Goal: Task Accomplishment & Management: Use online tool/utility

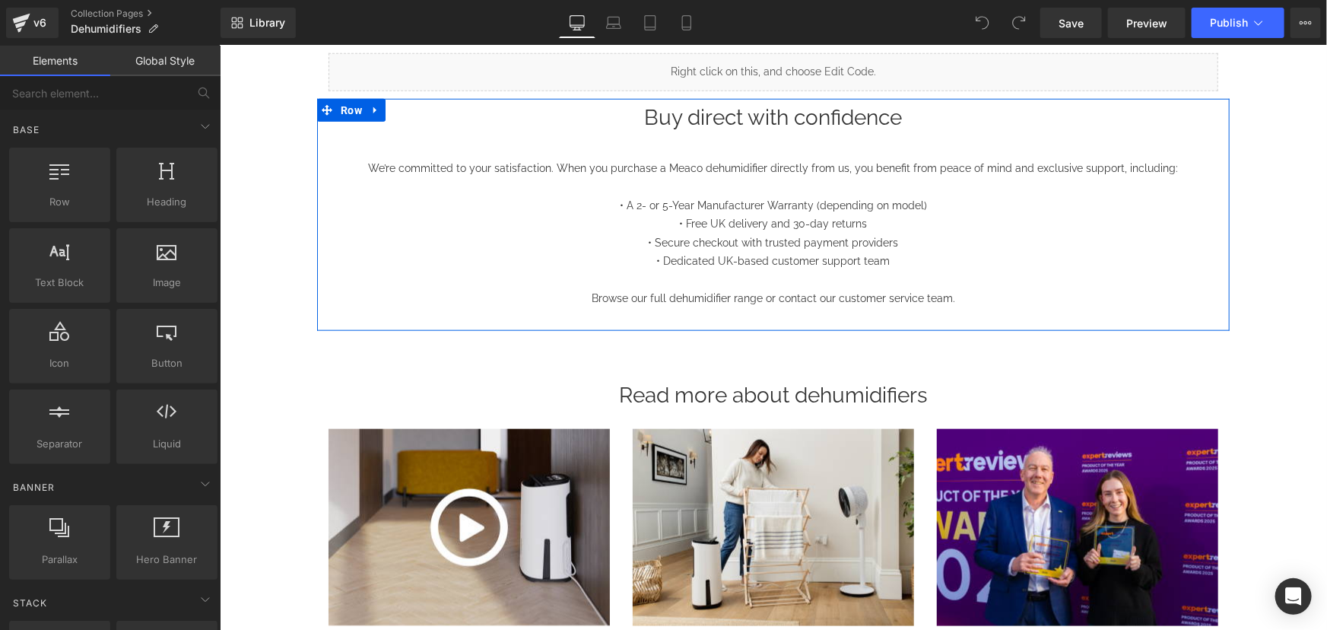
scroll to position [691, 0]
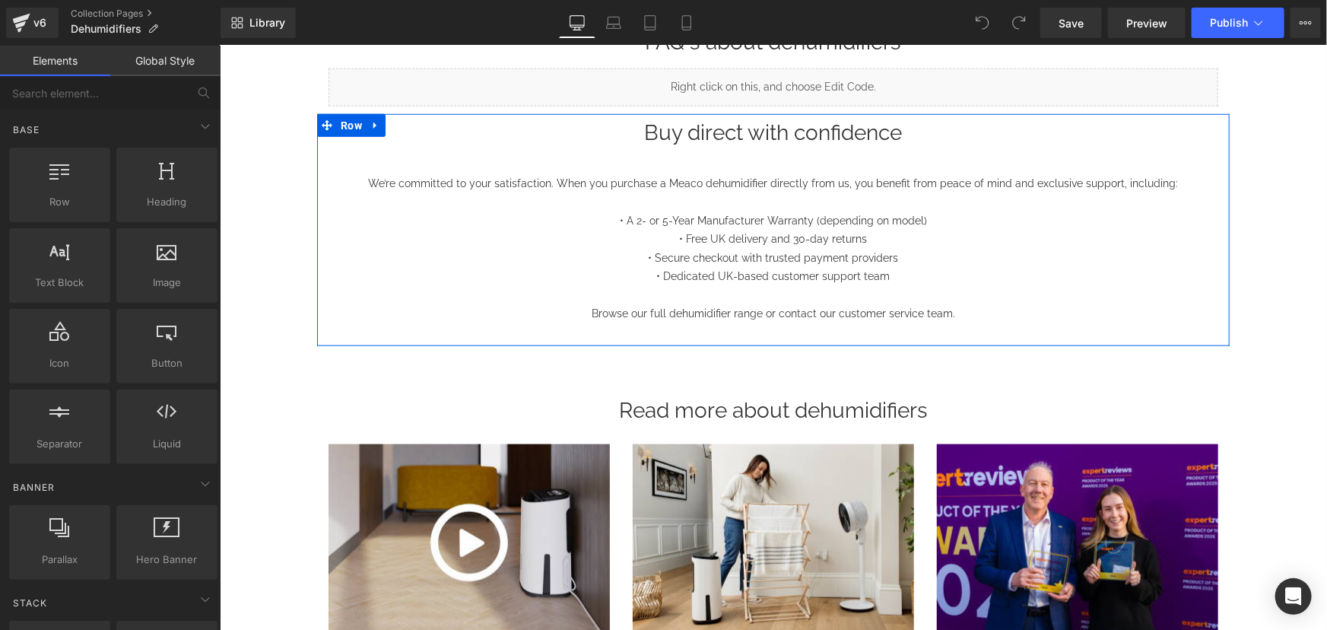
click at [760, 233] on p "• Free UK delivery and 30-day returns" at bounding box center [773, 238] width 890 height 19
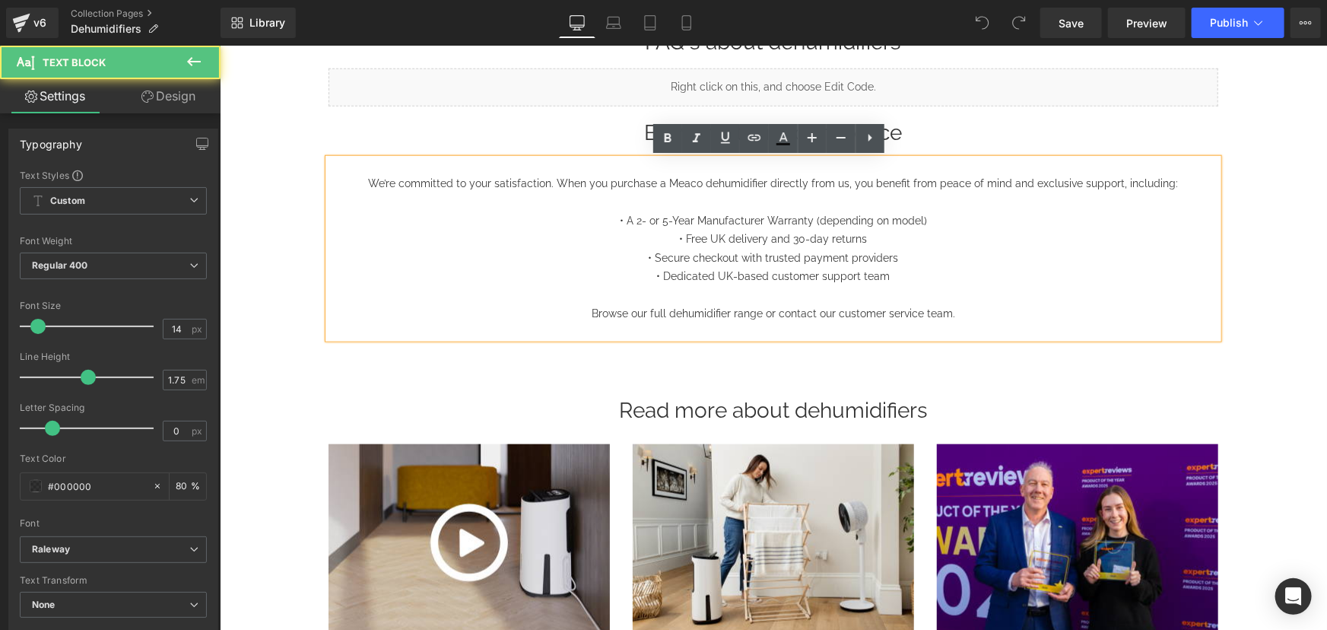
click at [804, 235] on p "• Free UK delivery and 30-day returns" at bounding box center [773, 238] width 890 height 19
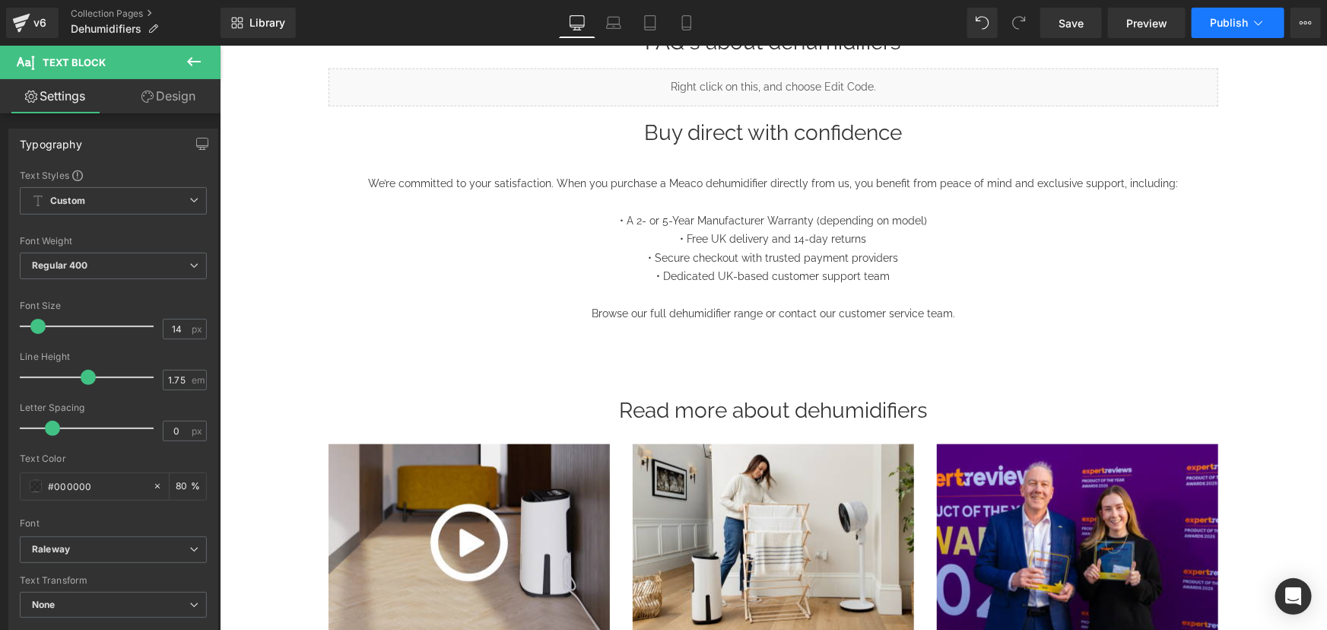
click at [1239, 27] on span "Publish" at bounding box center [1229, 23] width 38 height 12
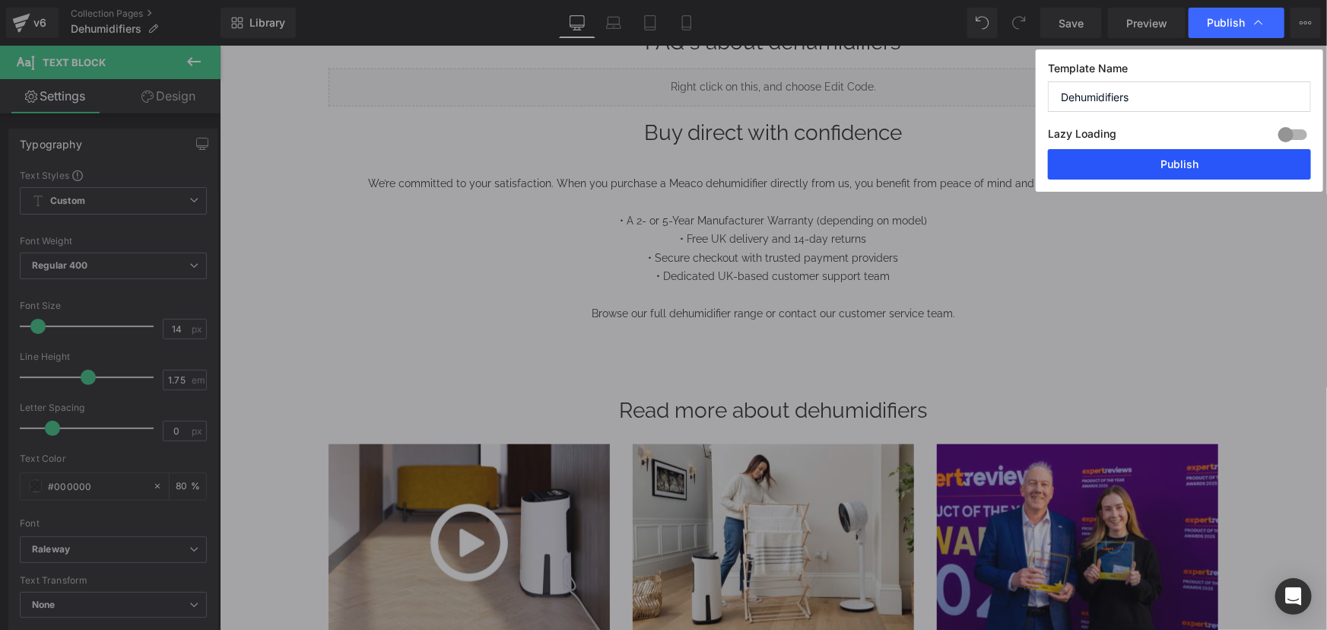
click at [1179, 163] on button "Publish" at bounding box center [1179, 164] width 263 height 30
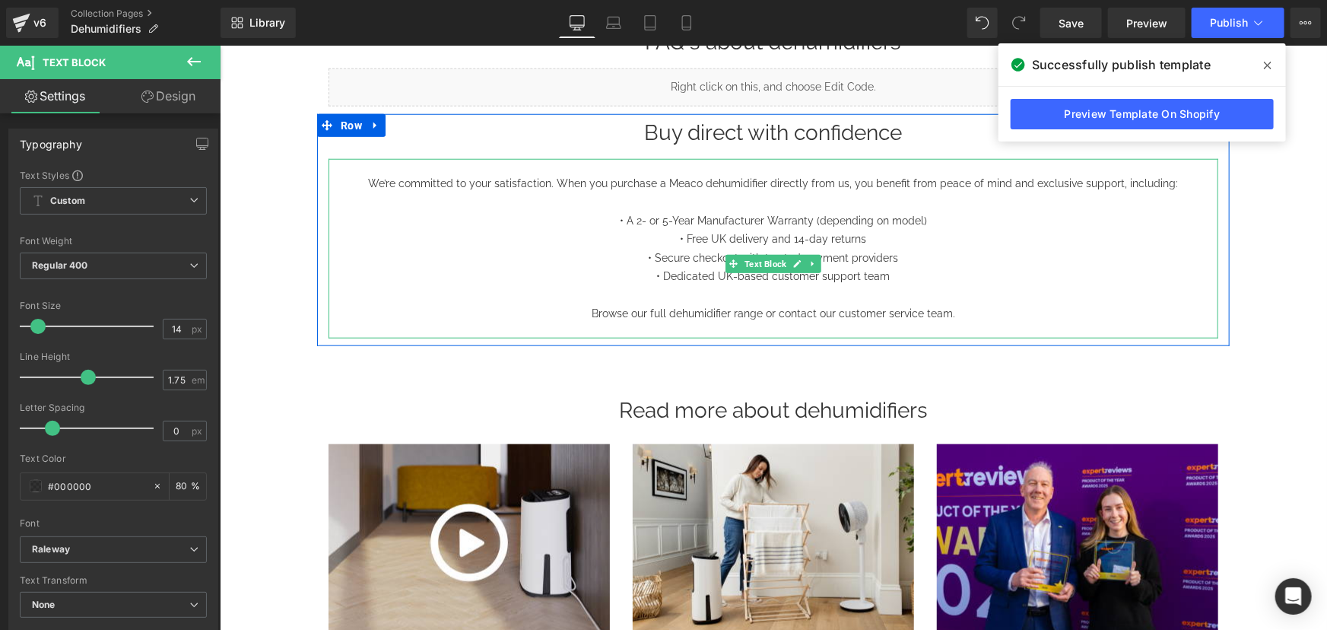
drag, startPoint x: 893, startPoint y: 313, endPoint x: 913, endPoint y: 312, distance: 19.8
click at [893, 313] on p "Browse our full dehumidifier range or contact our customer service team." at bounding box center [773, 312] width 890 height 19
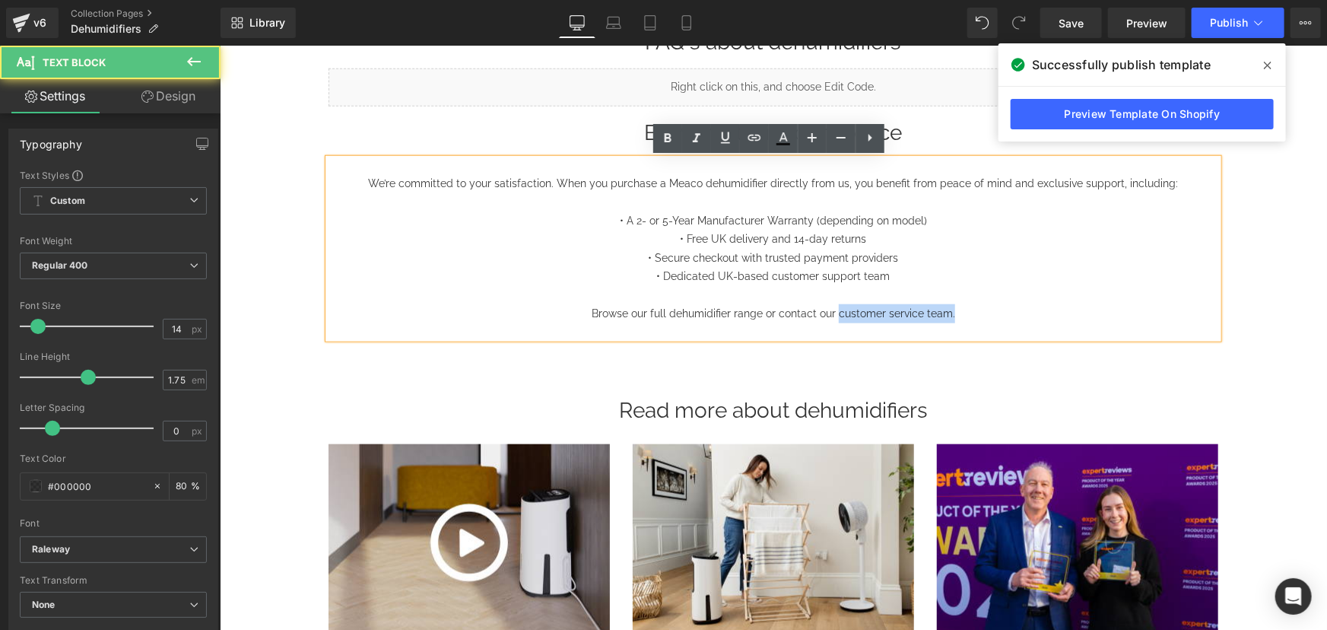
drag, startPoint x: 946, startPoint y: 312, endPoint x: 833, endPoint y: 314, distance: 113.3
click at [833, 314] on p "Browse our full dehumidifier range or contact our customer service team." at bounding box center [773, 312] width 890 height 19
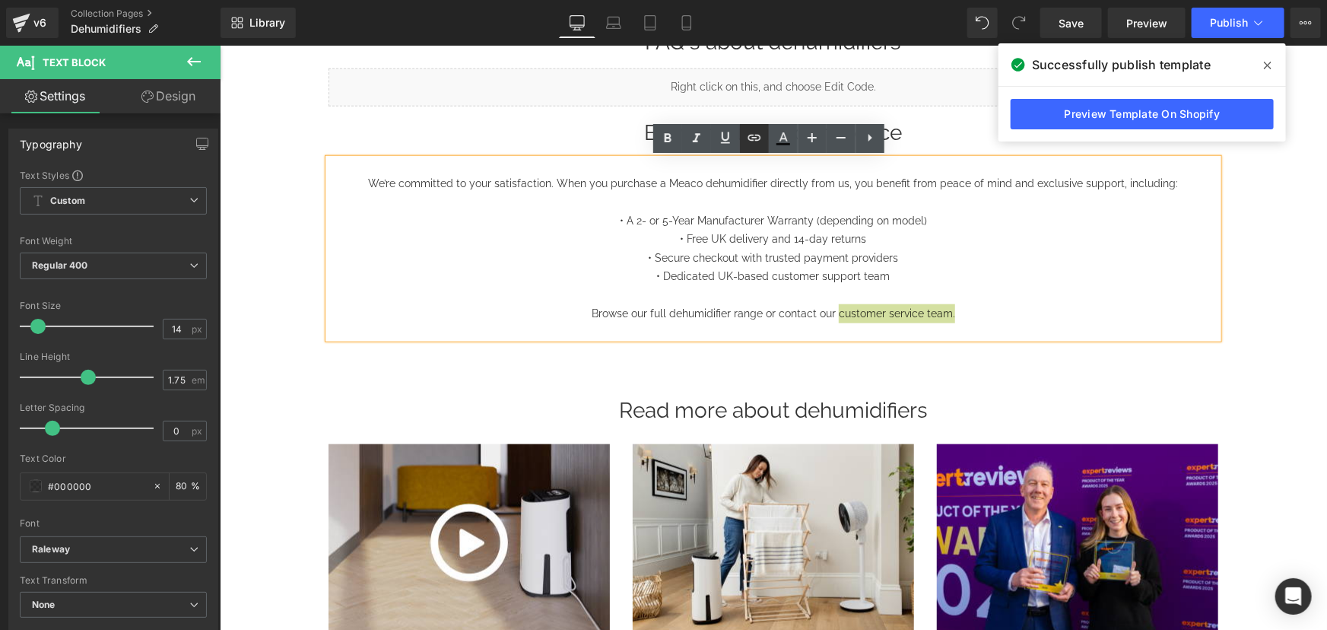
click at [753, 144] on icon at bounding box center [754, 138] width 18 height 18
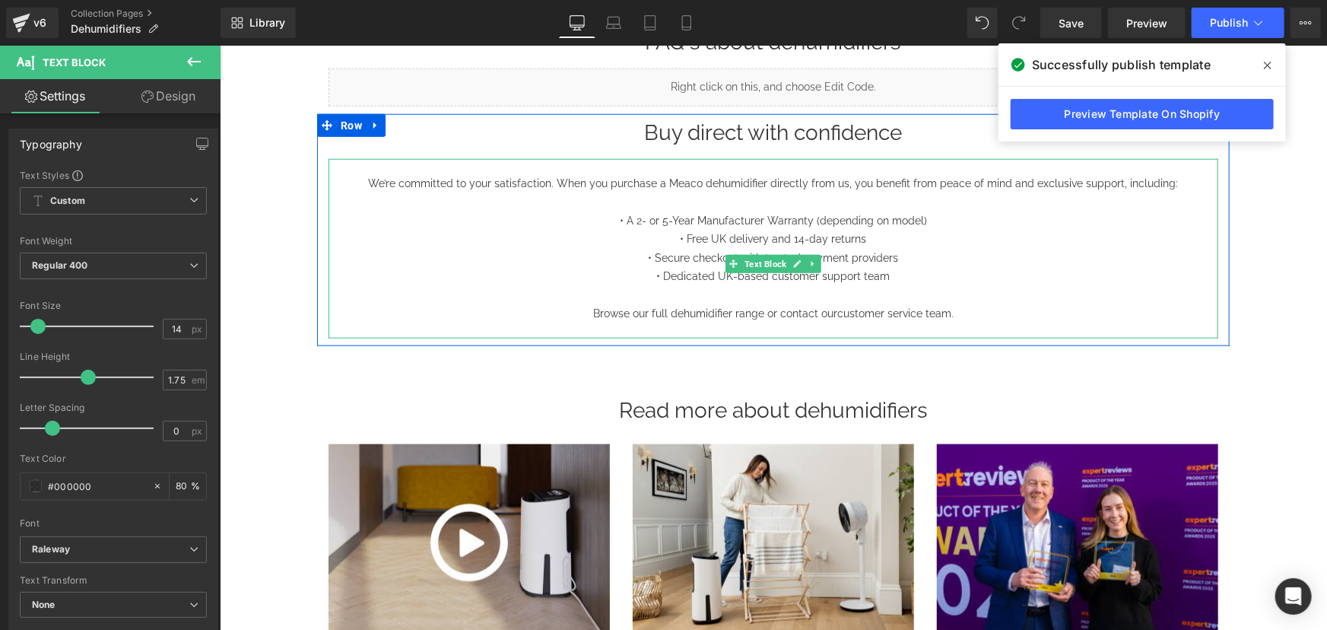
click at [862, 277] on p "• Dedicated UK-based customer support team" at bounding box center [773, 275] width 890 height 19
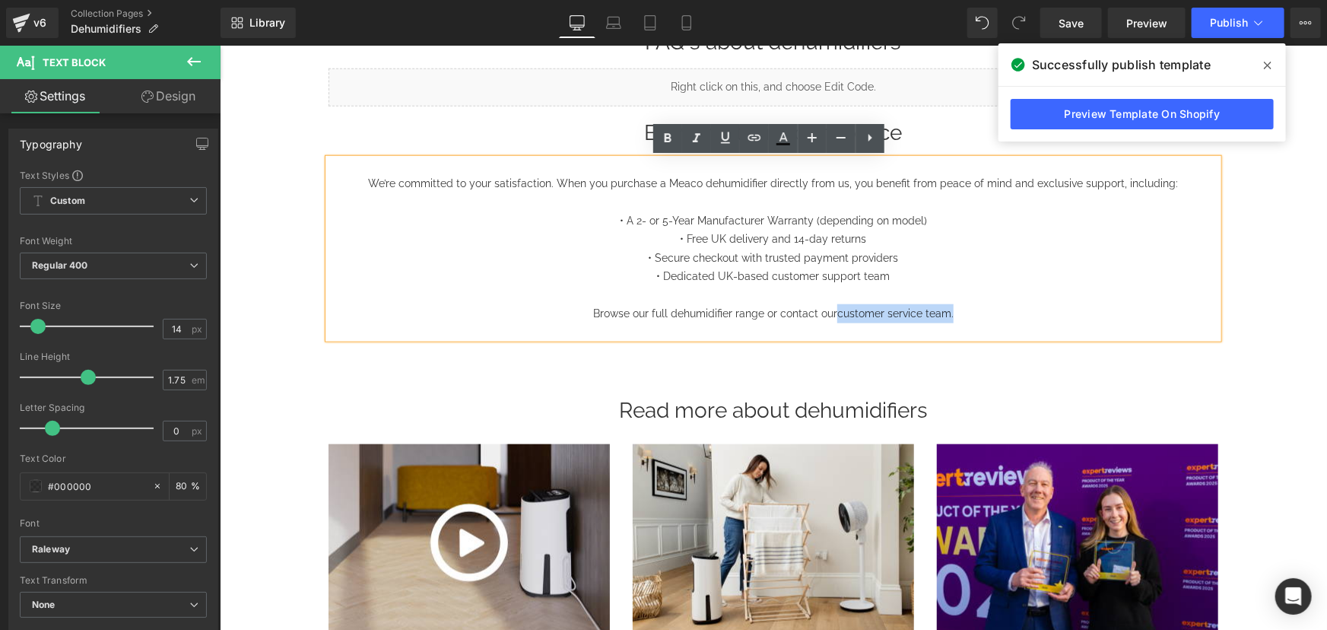
drag, startPoint x: 940, startPoint y: 315, endPoint x: 832, endPoint y: 317, distance: 108.0
click at [832, 317] on p "Browse our full dehumidifier range or contact our customer service team." at bounding box center [773, 312] width 890 height 19
click at [749, 138] on icon at bounding box center [753, 138] width 13 height 6
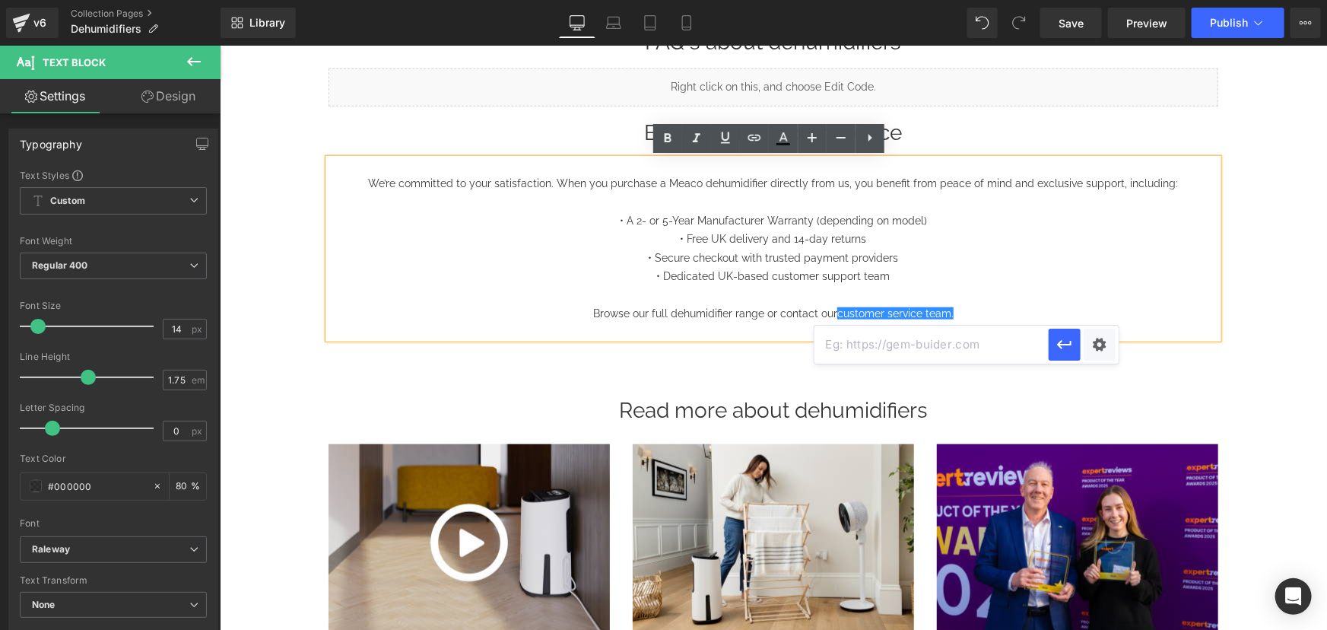
click at [847, 344] on input "text" at bounding box center [931, 344] width 234 height 38
paste input "[EMAIL_ADDRESS][DOMAIN_NAME]"
type input "mailto:[EMAIL_ADDRESS][DOMAIN_NAME]"
click at [1064, 350] on icon "button" at bounding box center [1064, 344] width 18 height 18
click at [1049, 281] on p "• Dedicated UK-based customer support team" at bounding box center [773, 275] width 890 height 19
